Goal: Transaction & Acquisition: Purchase product/service

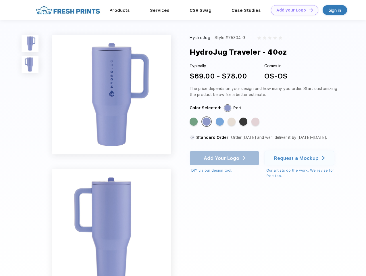
click at [292, 10] on link "Add your Logo Design Tool" at bounding box center [294, 10] width 47 height 10
click at [0, 0] on div "Design Tool" at bounding box center [0, 0] width 0 height 0
click at [308, 10] on link "Add your Logo Design Tool" at bounding box center [294, 10] width 47 height 10
click at [30, 43] on img at bounding box center [30, 43] width 17 height 17
click at [30, 64] on img at bounding box center [30, 64] width 17 height 17
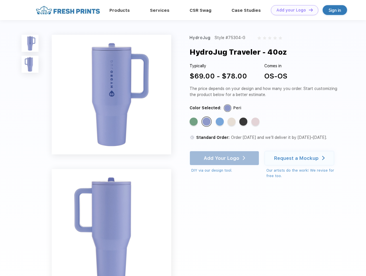
click at [194, 122] on div "Standard Color" at bounding box center [194, 121] width 8 height 8
click at [207, 122] on div "Standard Color" at bounding box center [206, 121] width 8 height 8
click at [220, 122] on div "Standard Color" at bounding box center [220, 121] width 8 height 8
click at [232, 122] on div "Standard Color" at bounding box center [231, 121] width 8 height 8
click at [244, 122] on div "Standard Color" at bounding box center [243, 121] width 8 height 8
